Goal: Participate in discussion

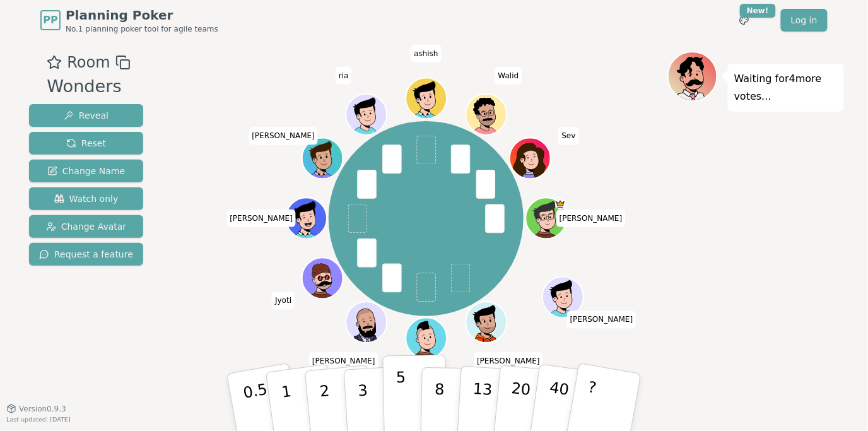
click at [400, 387] on p "5" at bounding box center [401, 402] width 11 height 68
click at [740, 323] on div "Waiting for 3 more votes..." at bounding box center [755, 224] width 177 height 347
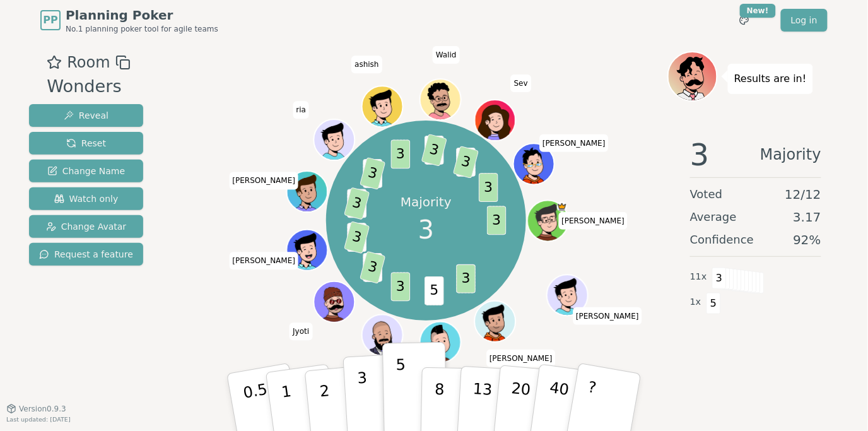
click at [358, 383] on p "3" at bounding box center [364, 403] width 14 height 69
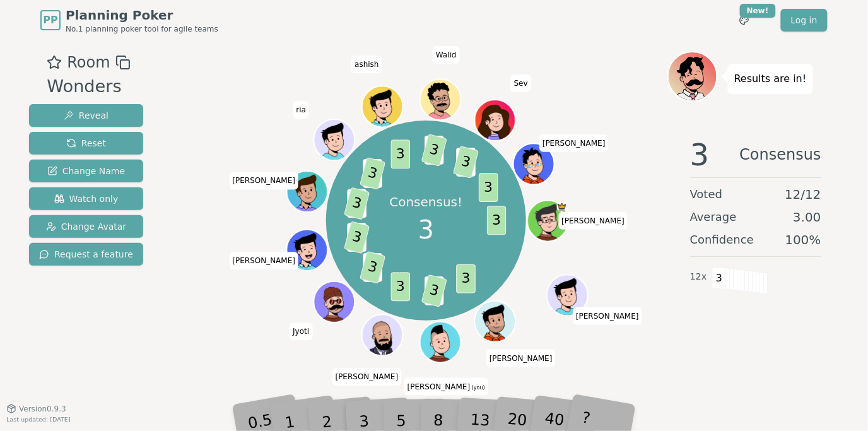
click at [155, 355] on div "Room Wonders Reveal Reset Change Name Watch only Change Avatar Request a featur…" at bounding box center [434, 224] width 820 height 347
click at [142, 320] on div "Room Wonders Reveal Reset Change Name Watch only Change Avatar Request a featur…" at bounding box center [434, 224] width 820 height 347
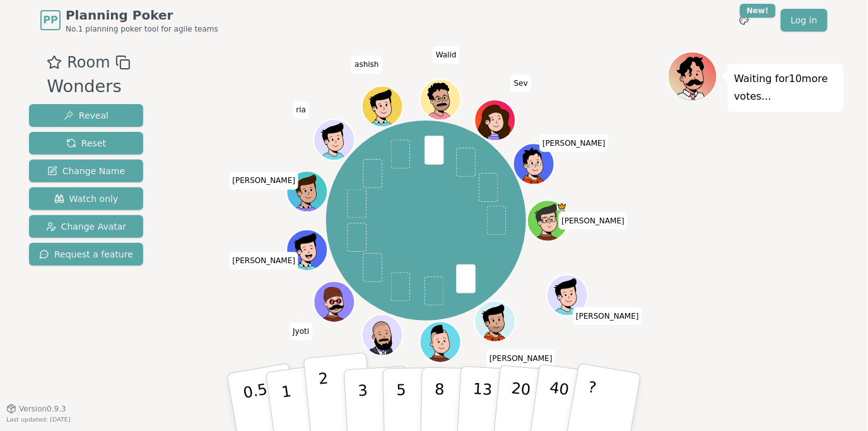
click at [329, 385] on button "2" at bounding box center [339, 403] width 72 height 100
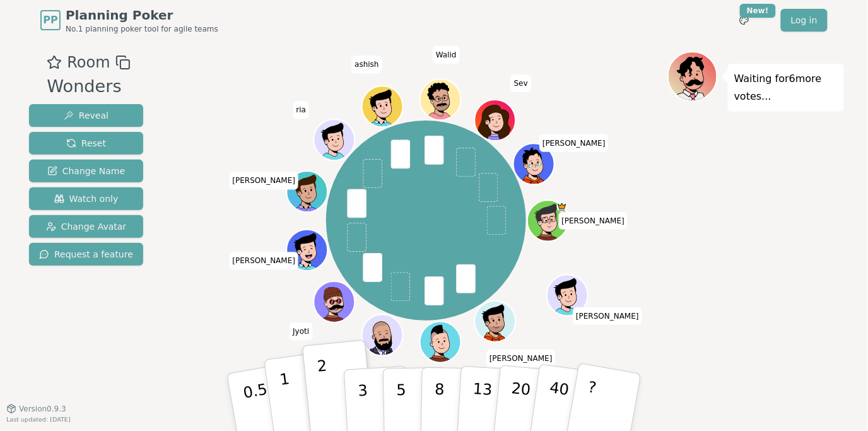
click at [294, 394] on button "1" at bounding box center [301, 402] width 75 height 102
click at [192, 189] on div "[PERSON_NAME] [PERSON_NAME] [PERSON_NAME] (you) [PERSON_NAME] [PERSON_NAME] [PE…" at bounding box center [426, 221] width 482 height 294
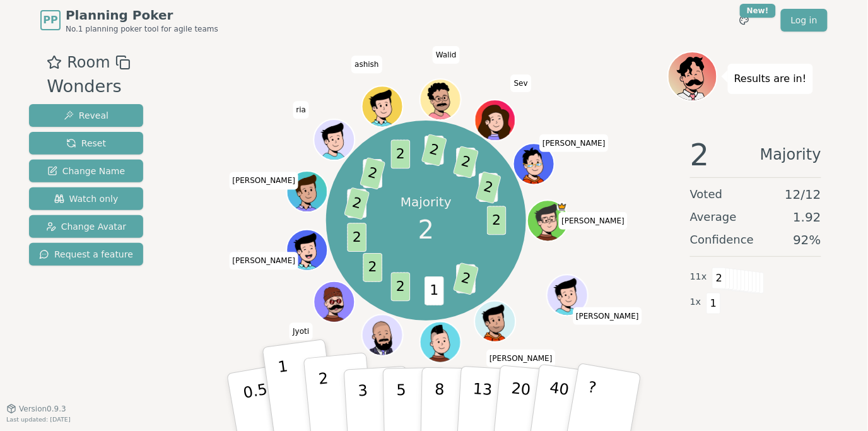
click at [332, 388] on button "2" at bounding box center [339, 403] width 72 height 100
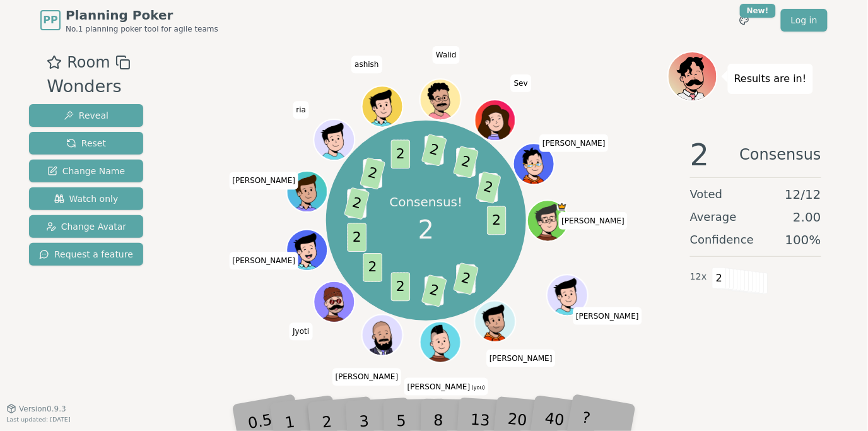
click at [207, 323] on div "Consensus! 2 2 3 2 1 2 2 2 2 1 2 3 2 2 1 2 3 2 3 2 [PERSON_NAME] [PERSON_NAME] …" at bounding box center [426, 221] width 482 height 294
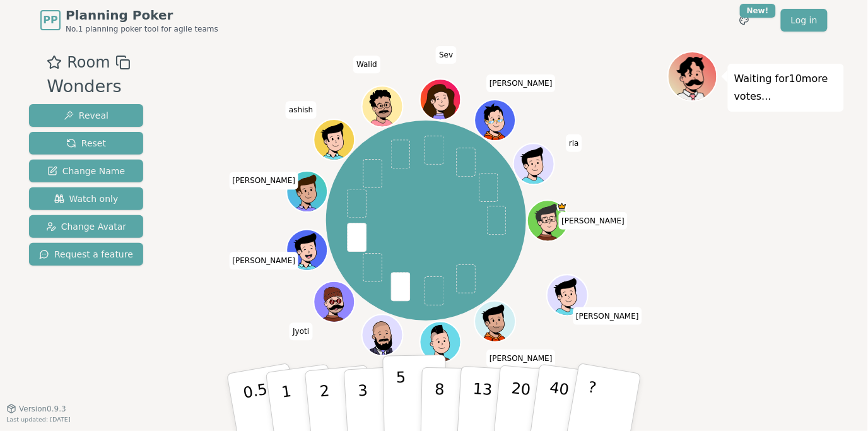
click at [405, 379] on button "5" at bounding box center [415, 402] width 65 height 96
click at [689, 301] on div "Waiting for 9 more votes..." at bounding box center [755, 224] width 177 height 347
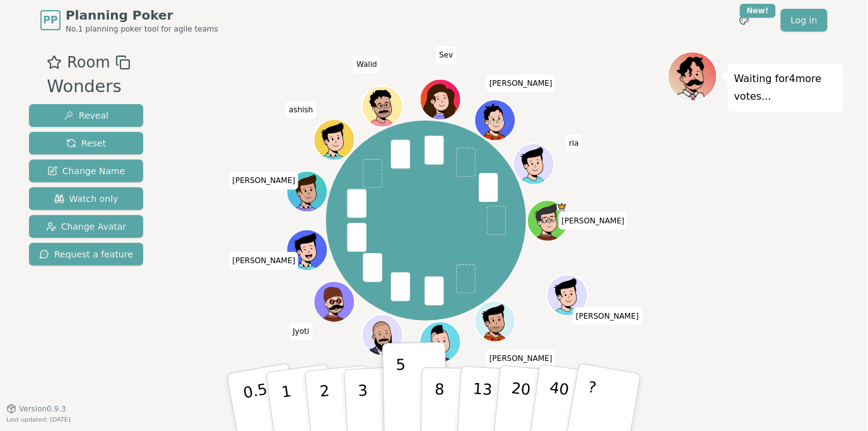
click at [702, 237] on div "Waiting for 4 more votes..." at bounding box center [755, 224] width 177 height 347
click at [806, 257] on div "Waiting for 2 more votes..." at bounding box center [755, 224] width 177 height 347
click at [752, 344] on div "Waiting for 2 more votes..." at bounding box center [755, 224] width 177 height 347
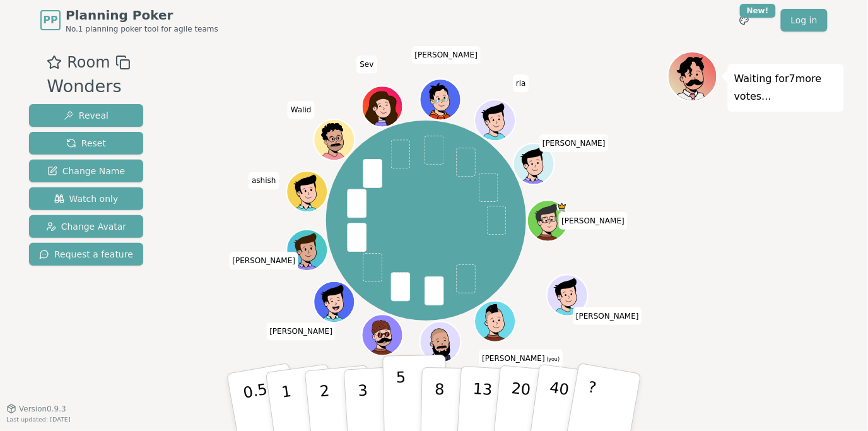
click at [400, 384] on p "5" at bounding box center [401, 402] width 11 height 68
click at [724, 211] on div "Waiting for 4 more votes..." at bounding box center [755, 224] width 177 height 347
